Goal: Information Seeking & Learning: Learn about a topic

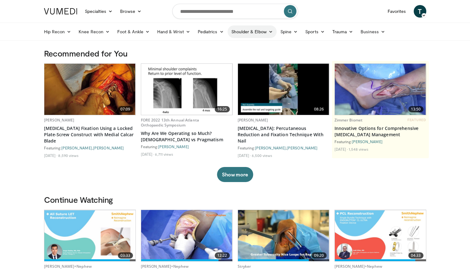
click at [261, 32] on link "Shoulder & Elbow" at bounding box center [252, 31] width 49 height 13
click at [239, 46] on link "Elbow" at bounding box center [238, 46] width 75 height 10
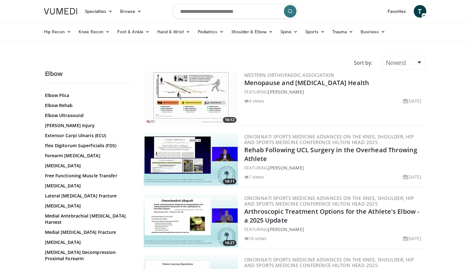
scroll to position [271, 0]
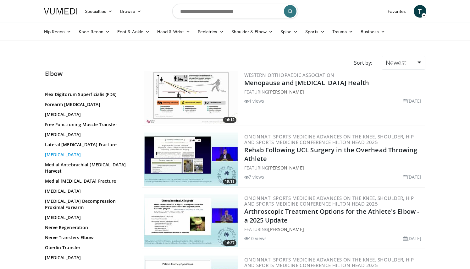
click at [78, 155] on link "[MEDICAL_DATA]" at bounding box center [87, 155] width 85 height 6
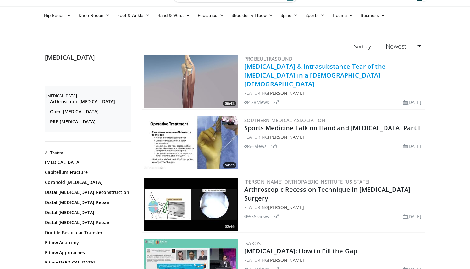
scroll to position [15, 0]
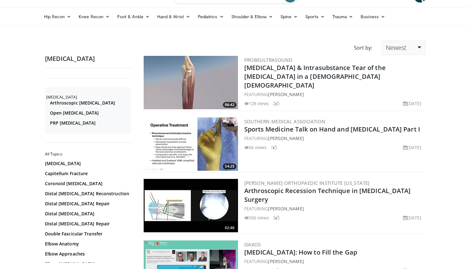
click at [405, 48] on span "Newest" at bounding box center [396, 47] width 21 height 8
click at [398, 92] on link "Views" at bounding box center [407, 93] width 50 height 10
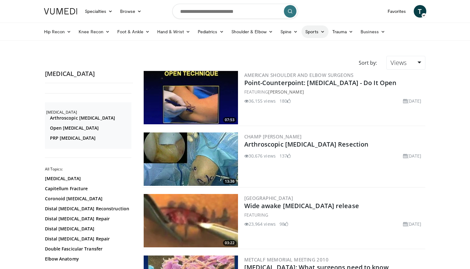
click at [308, 30] on link "Sports" at bounding box center [314, 31] width 27 height 13
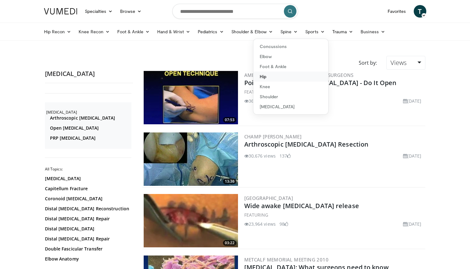
click at [281, 74] on link "Hip" at bounding box center [290, 77] width 75 height 10
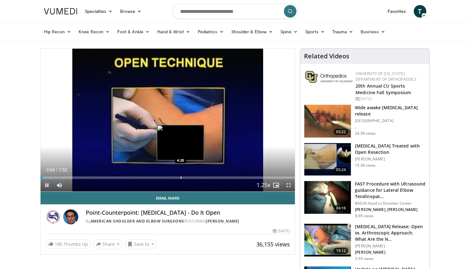
click at [181, 179] on div "Progress Bar" at bounding box center [181, 178] width 1 height 3
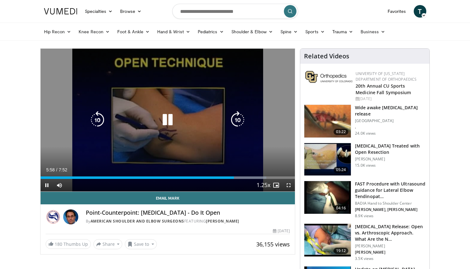
click at [173, 122] on icon "Video Player" at bounding box center [168, 120] width 18 height 18
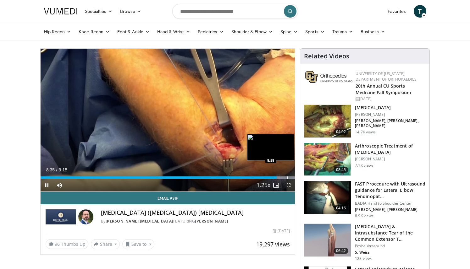
click at [287, 177] on div "Progress Bar" at bounding box center [287, 178] width 1 height 3
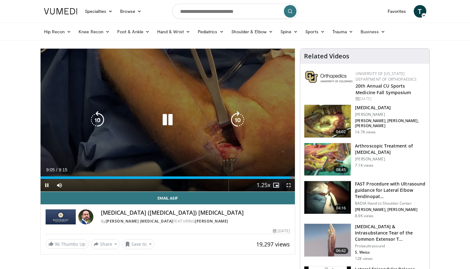
click at [209, 135] on div "10 seconds Tap to unmute" at bounding box center [168, 120] width 255 height 143
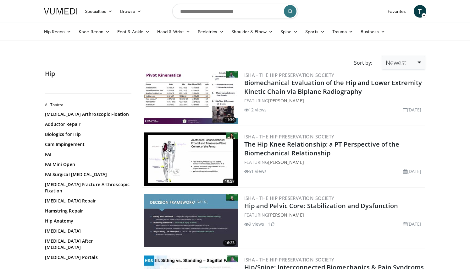
click at [413, 58] on link "Newest" at bounding box center [403, 63] width 43 height 14
click at [401, 107] on link "Views" at bounding box center [407, 108] width 50 height 10
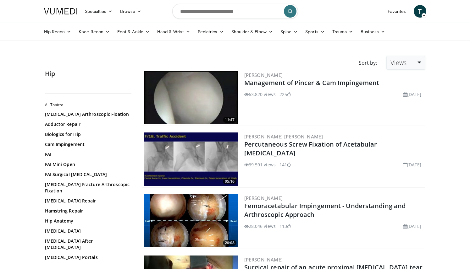
click at [409, 63] on link "Views" at bounding box center [405, 63] width 39 height 14
click at [404, 118] on link "Newest" at bounding box center [412, 118] width 50 height 10
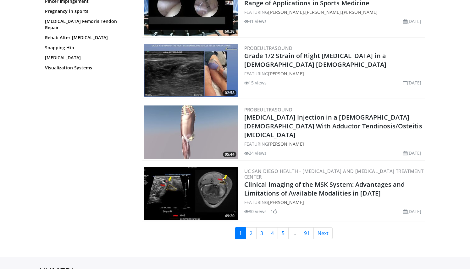
scroll to position [1386, 0]
